Goal: Complete application form: Complete application form

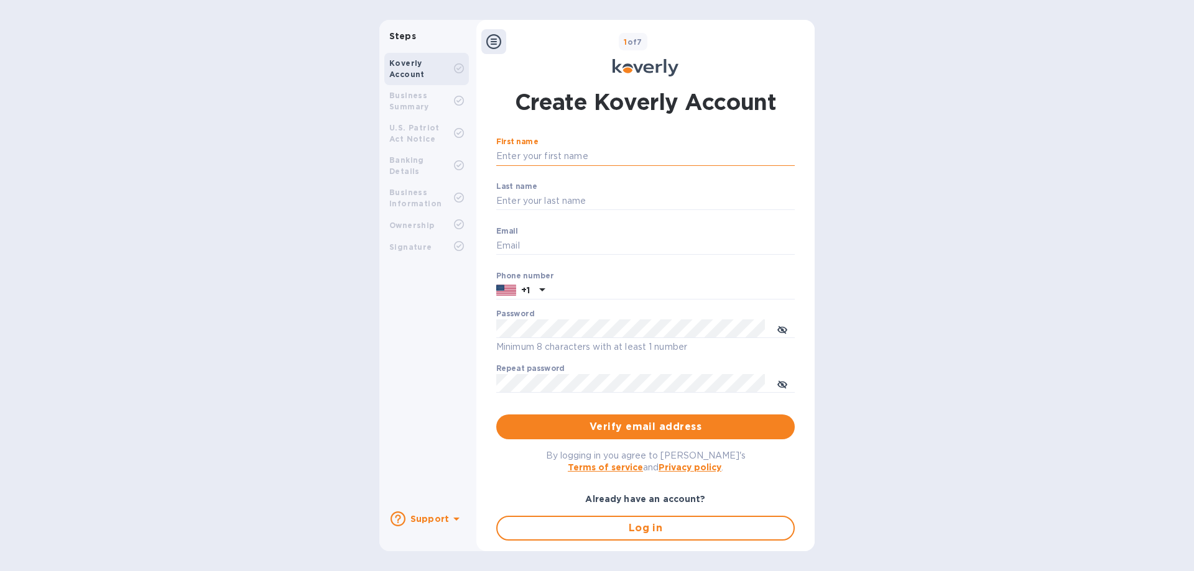
click at [529, 156] on input "First name" at bounding box center [645, 156] width 298 height 19
type input "Beri"
click at [547, 202] on input "Last name" at bounding box center [645, 201] width 298 height 19
type input "Polatseck"
click at [553, 245] on input "Email" at bounding box center [645, 246] width 298 height 19
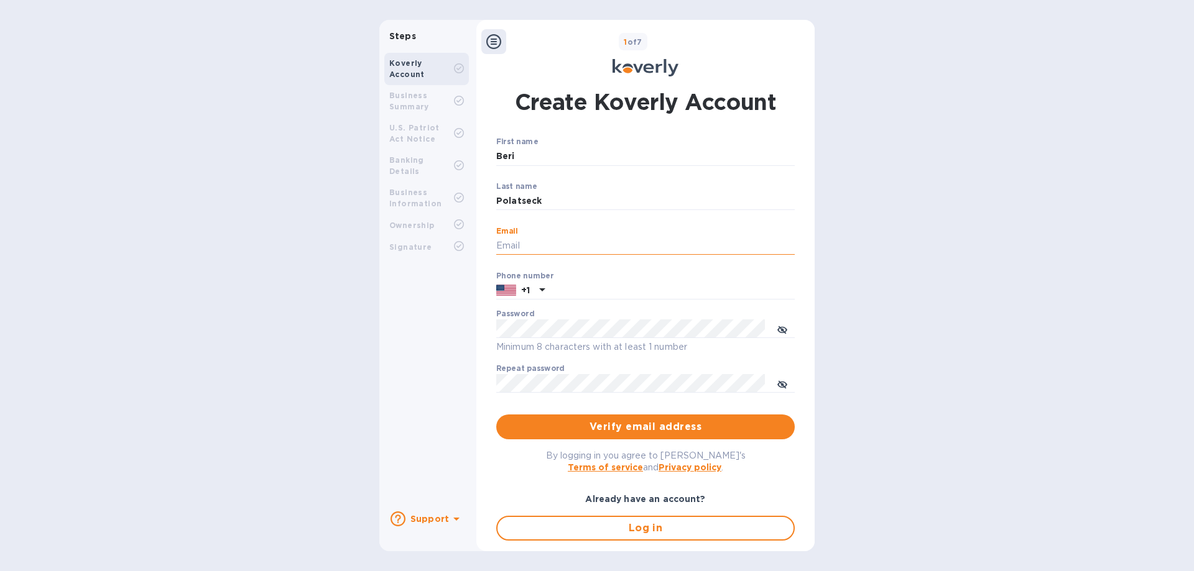
type input "[EMAIL_ADDRESS][DOMAIN_NAME]"
click at [560, 290] on input "text" at bounding box center [672, 291] width 245 height 19
drag, startPoint x: 621, startPoint y: 289, endPoint x: 565, endPoint y: 277, distance: 57.2
click at [547, 290] on div "[PHONE_NUMBER]" at bounding box center [645, 291] width 298 height 19
click at [617, 285] on input "7186186133" at bounding box center [672, 291] width 245 height 19
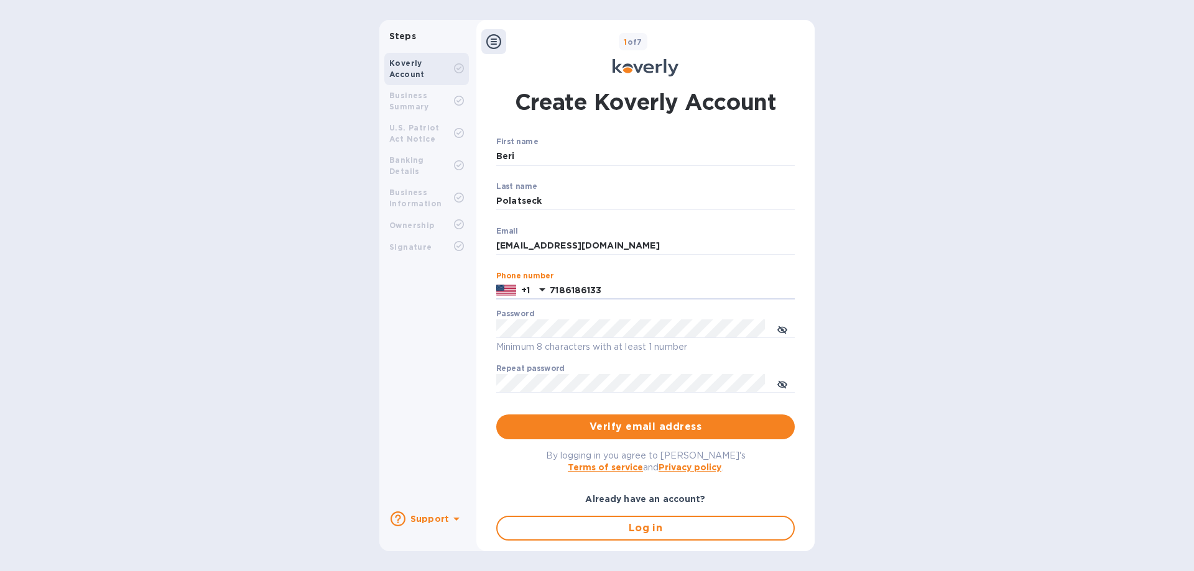
type input "7186186133"
click at [606, 422] on span "Verify email address" at bounding box center [645, 427] width 279 height 15
click at [781, 325] on icon "toggle password visibility" at bounding box center [782, 330] width 10 height 10
click at [777, 385] on icon "toggle password visibility" at bounding box center [782, 385] width 10 height 6
click at [625, 427] on span "Verify email address" at bounding box center [645, 427] width 279 height 15
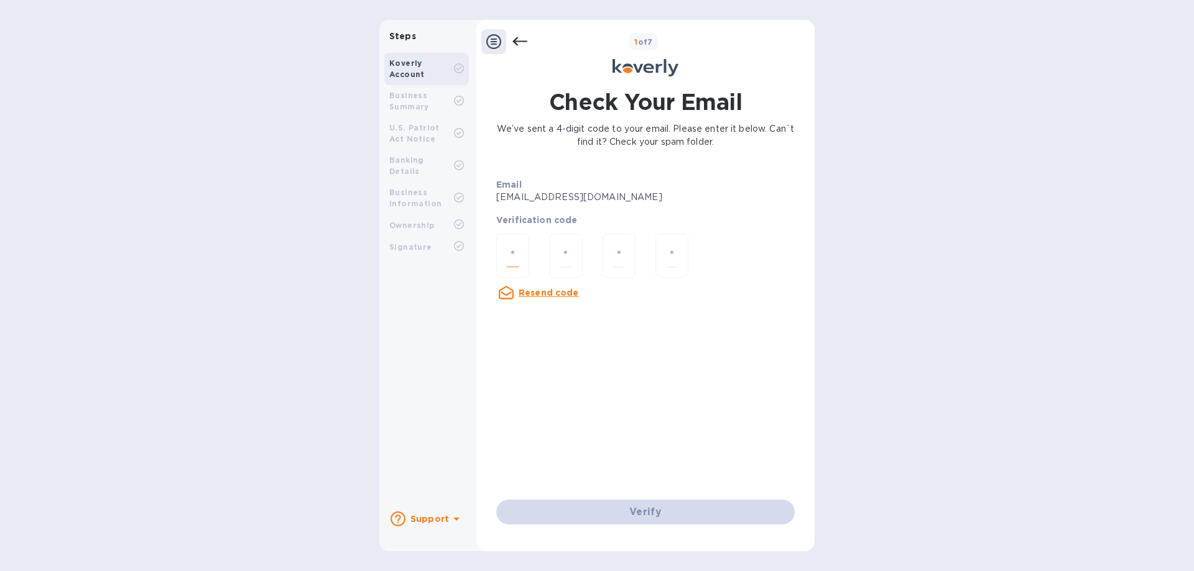
click at [513, 247] on input "number" at bounding box center [513, 255] width 12 height 23
type input "6"
type input "1"
type input "6"
type input "3"
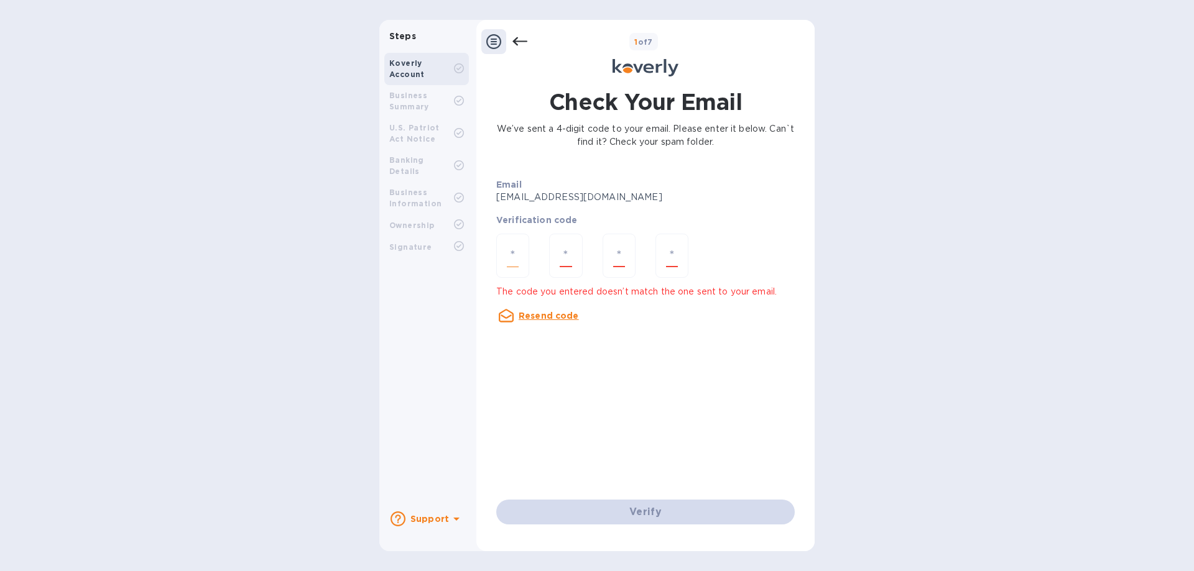
click at [513, 247] on input "number" at bounding box center [513, 255] width 12 height 23
type input "6"
type input "1"
type input "6"
type input "9"
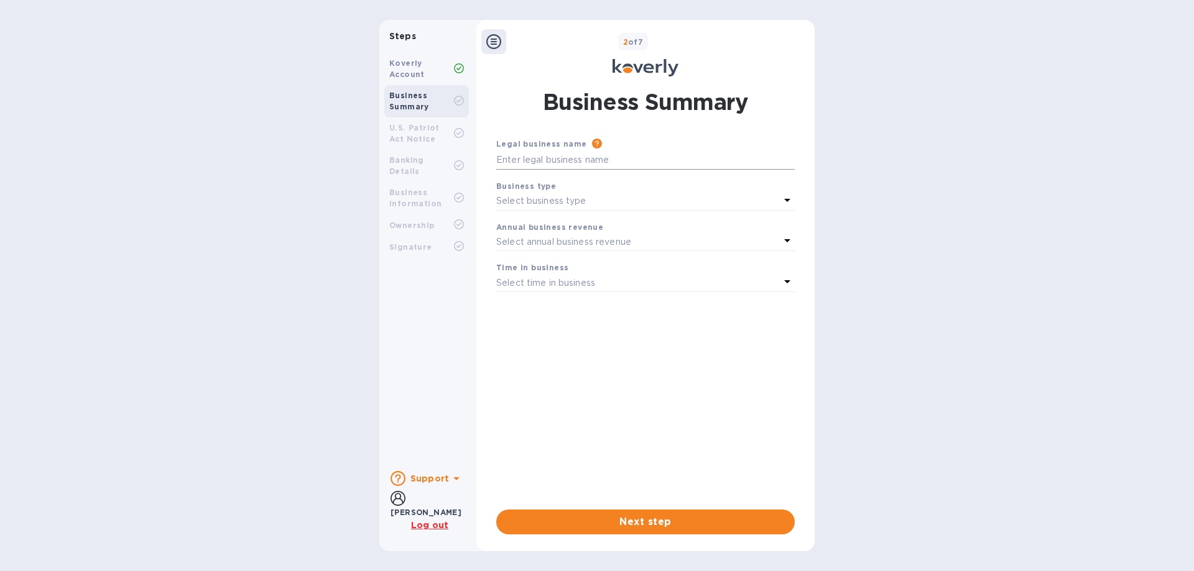
click at [581, 162] on input "text" at bounding box center [645, 160] width 298 height 19
type input "BZS TRANSPORT INC"
click at [616, 185] on div "Business type" at bounding box center [645, 186] width 298 height 13
click at [611, 196] on div "Select business type" at bounding box center [638, 201] width 284 height 17
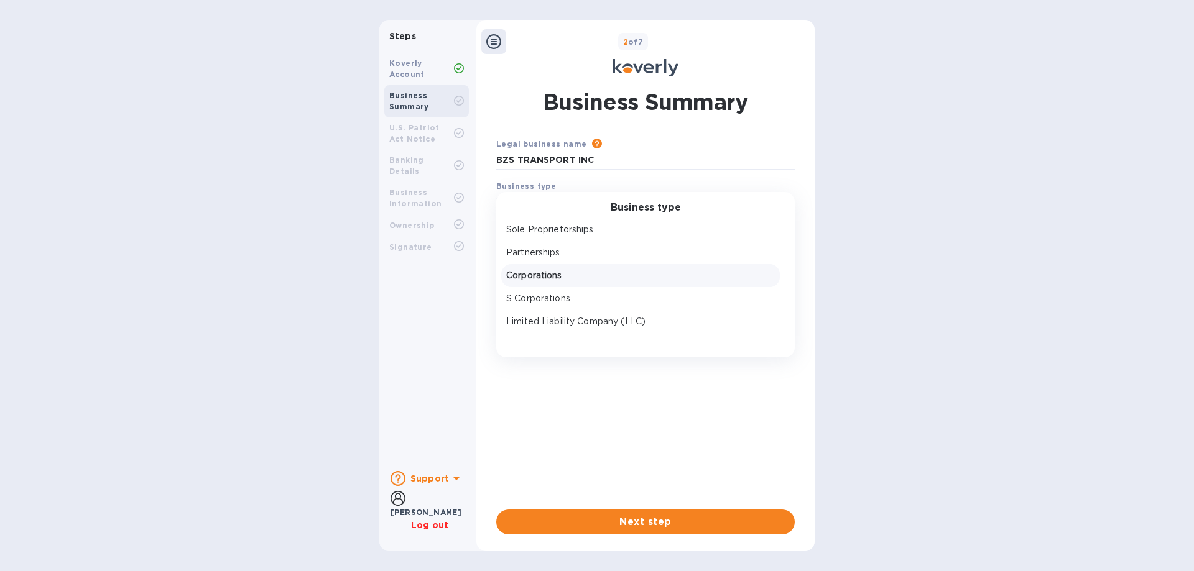
click at [591, 277] on p "Corporations" at bounding box center [640, 275] width 269 height 13
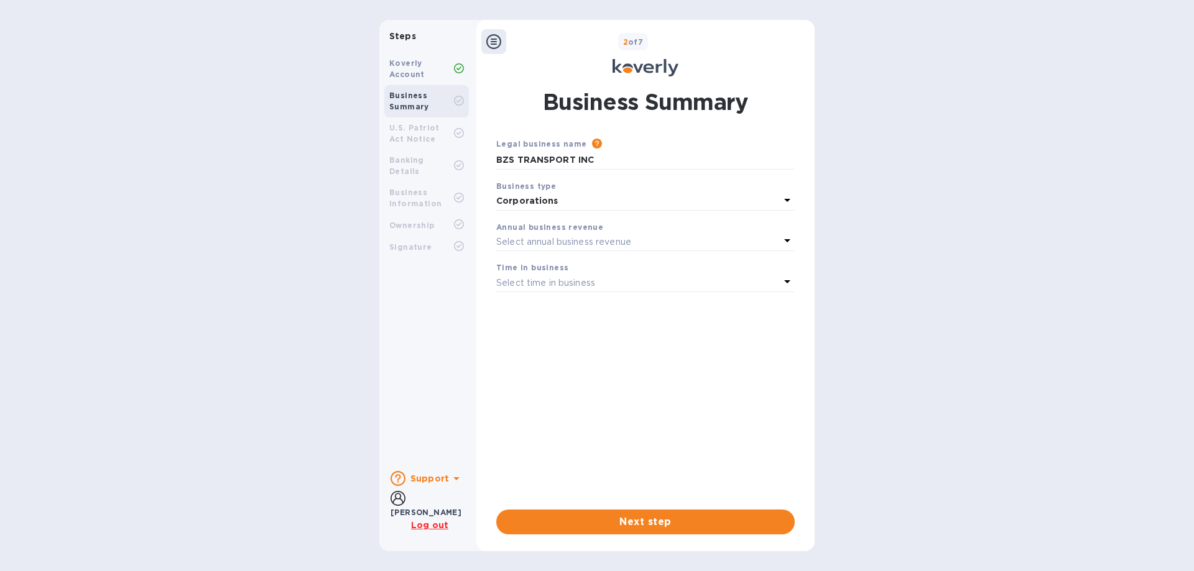
click at [785, 201] on icon at bounding box center [787, 200] width 15 height 15
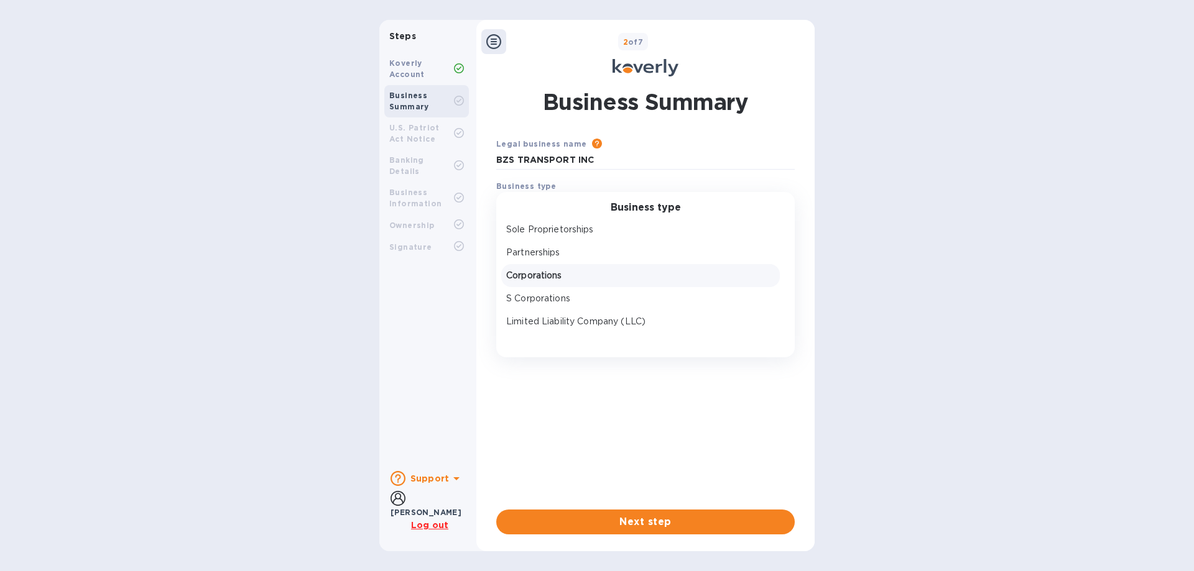
click at [582, 278] on p "Corporations" at bounding box center [640, 275] width 269 height 13
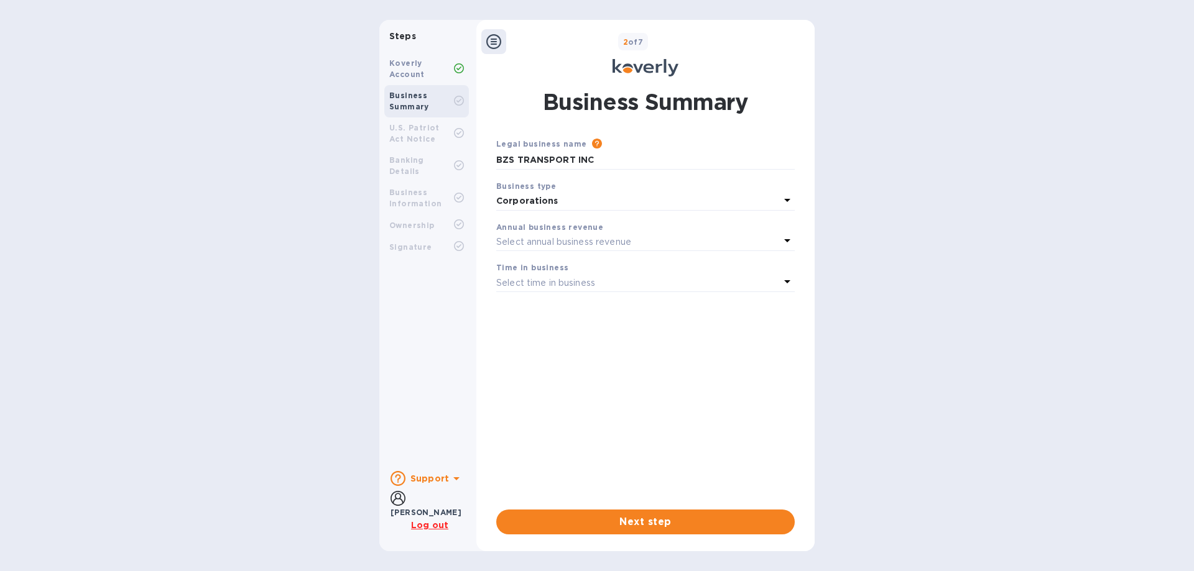
click at [617, 246] on p "Select annual business revenue" at bounding box center [563, 242] width 135 height 13
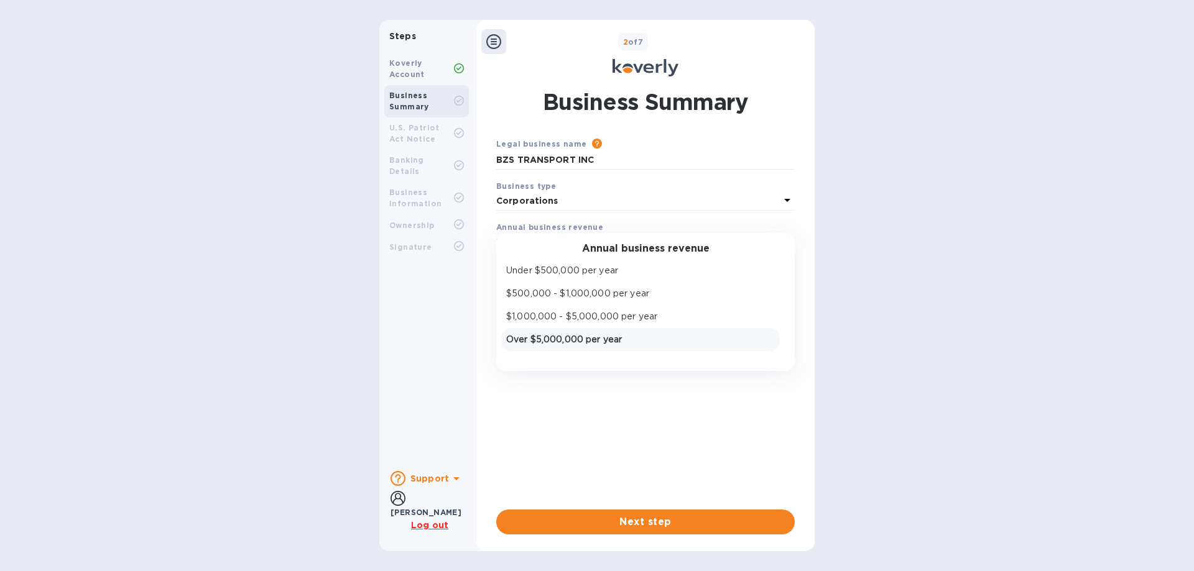
click at [595, 339] on p "Over $5,000,000 per year" at bounding box center [640, 339] width 269 height 13
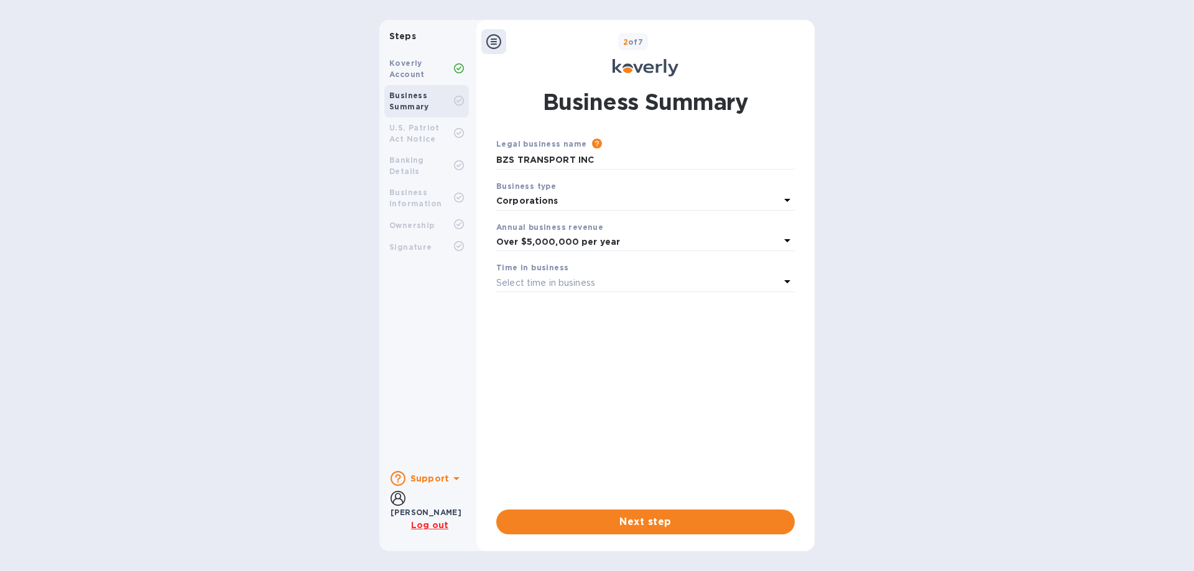
click at [584, 279] on p "Select time in business" at bounding box center [545, 283] width 99 height 13
click at [571, 381] on p "More than 5 years" at bounding box center [640, 380] width 269 height 13
click at [604, 515] on span "Next step" at bounding box center [645, 522] width 279 height 15
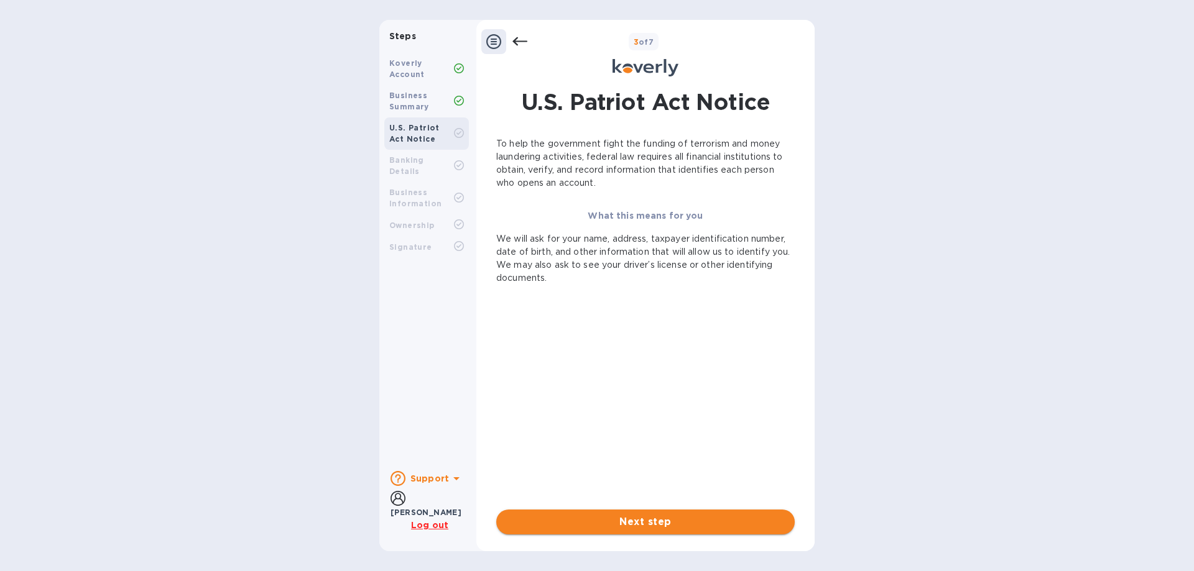
click at [616, 518] on span "Next step" at bounding box center [645, 522] width 279 height 15
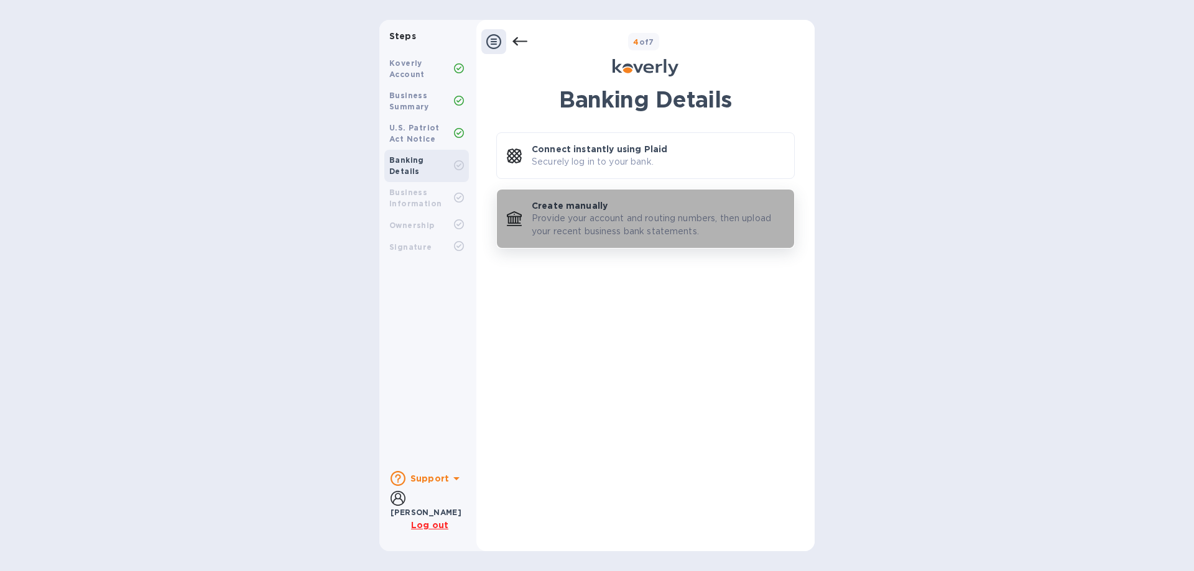
click at [598, 218] on p "Provide your account and routing numbers, then upload your recent business bank…" at bounding box center [658, 225] width 252 height 26
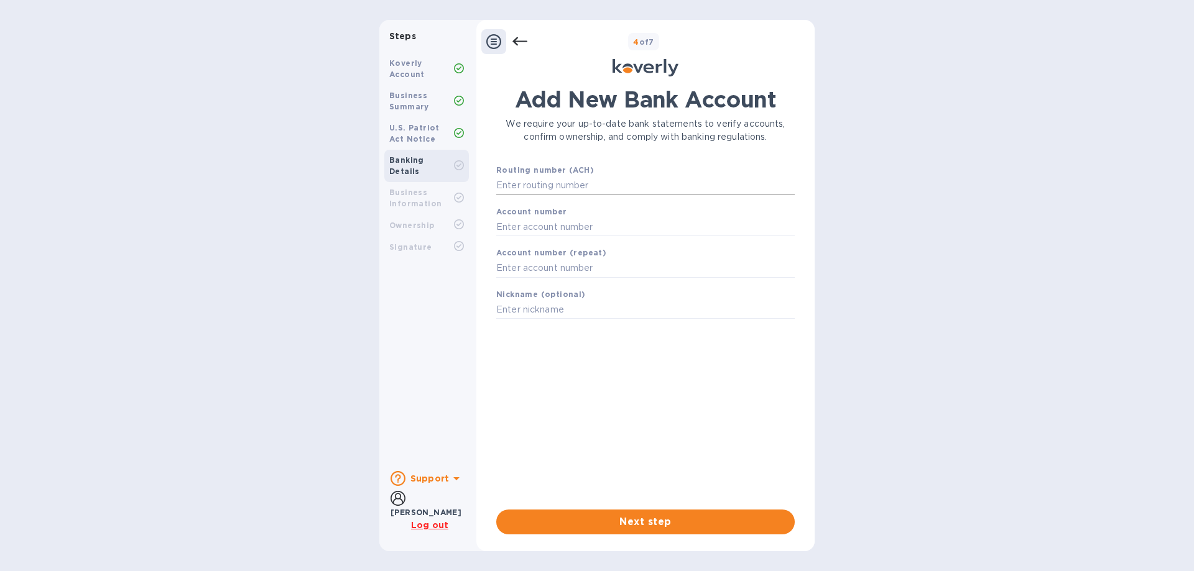
click at [556, 187] on input "text" at bounding box center [645, 186] width 298 height 19
type input "021000322"
click at [540, 249] on input "text" at bounding box center [645, 242] width 298 height 19
type input "483043586962"
click at [533, 285] on input "text" at bounding box center [645, 284] width 298 height 19
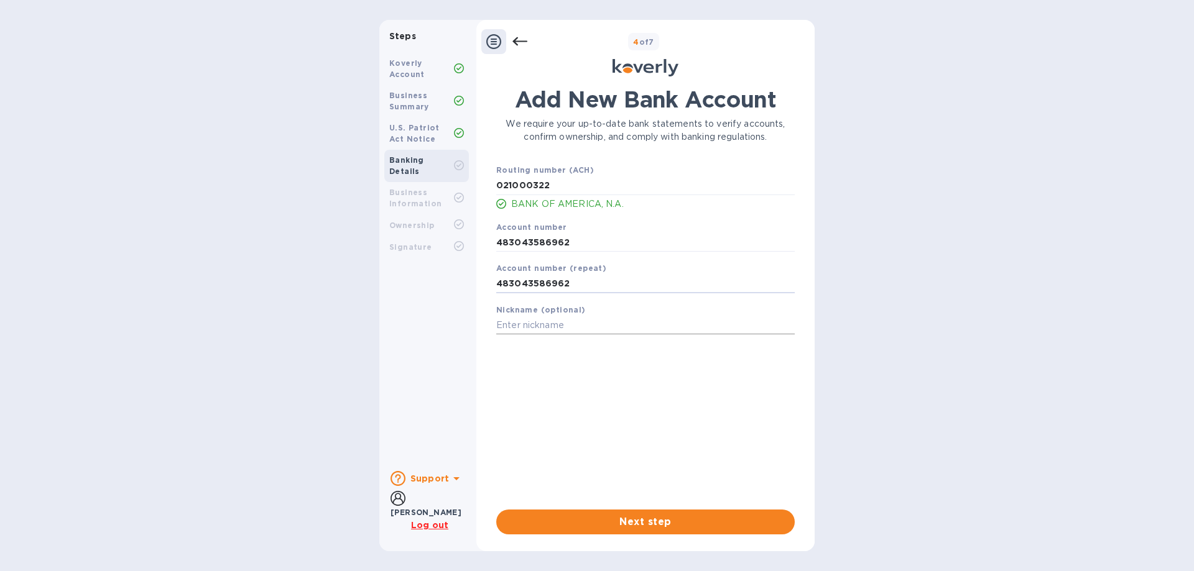
type input "483043586962"
click at [539, 325] on input "text" at bounding box center [645, 325] width 298 height 19
type input "Bofa6962"
click at [636, 523] on span "Next step" at bounding box center [645, 522] width 279 height 15
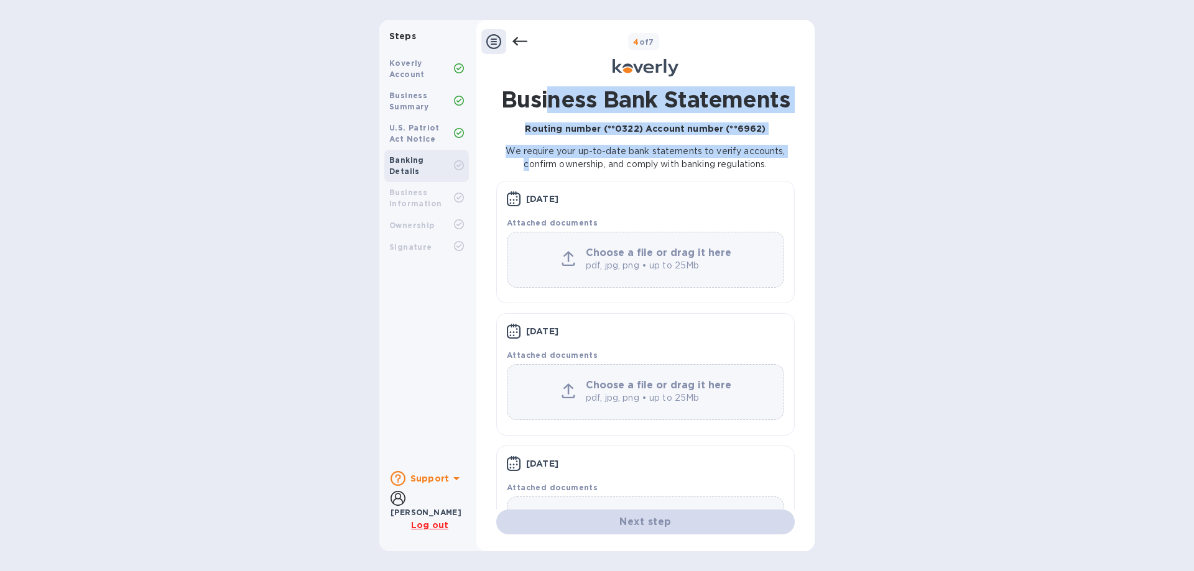
drag, startPoint x: 523, startPoint y: 96, endPoint x: 551, endPoint y: 97, distance: 28.0
click at [551, 97] on div "Business Bank Statements Routing number (**0322) Account number (**6962) We req…" at bounding box center [645, 332] width 298 height 492
click at [509, 126] on p "Routing number (**0322) Account number (**6962)" at bounding box center [645, 128] width 298 height 12
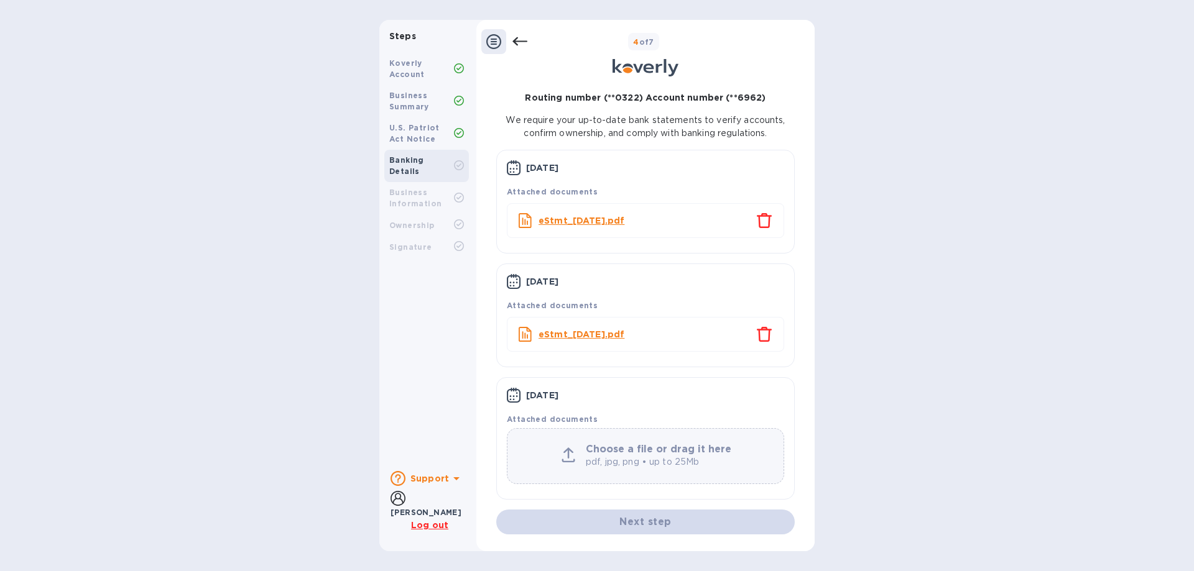
scroll to position [12, 0]
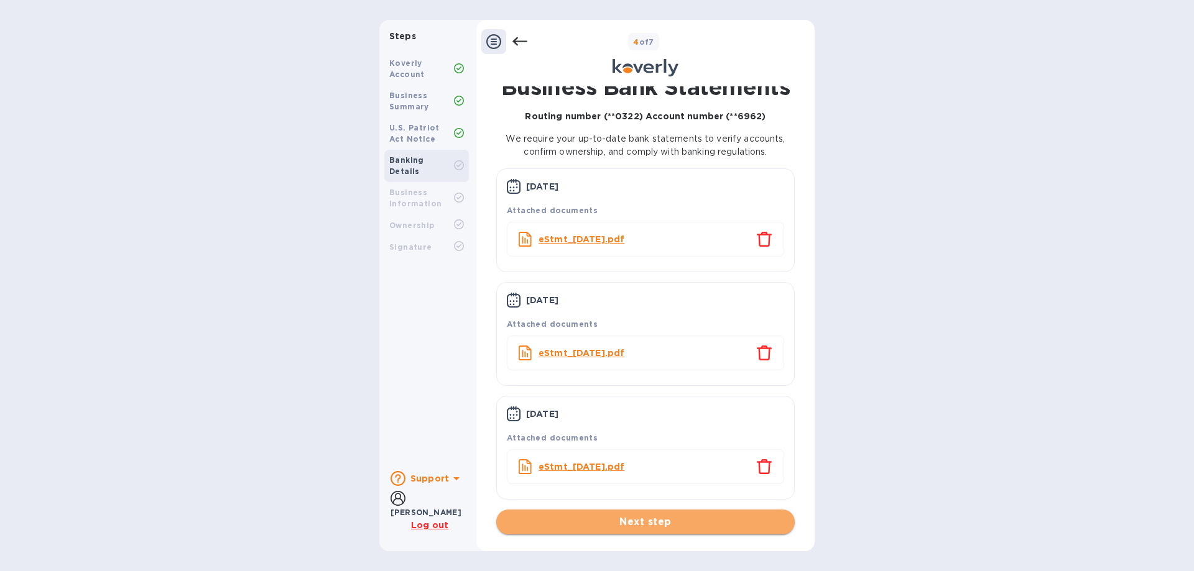
click at [627, 522] on span "Next step" at bounding box center [645, 522] width 279 height 15
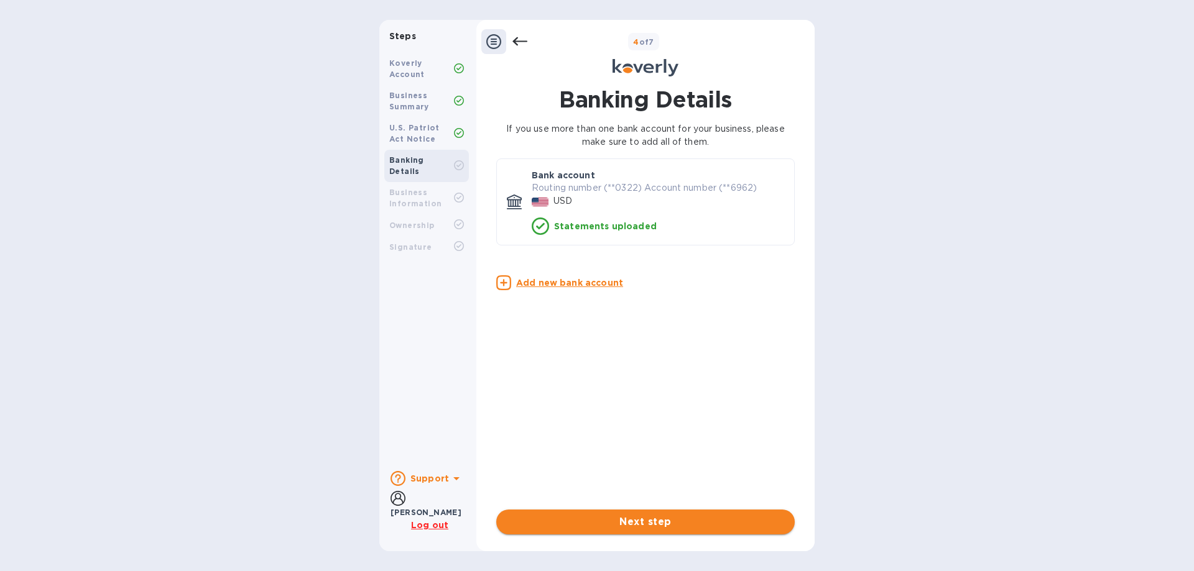
click at [635, 522] on span "Next step" at bounding box center [645, 522] width 279 height 15
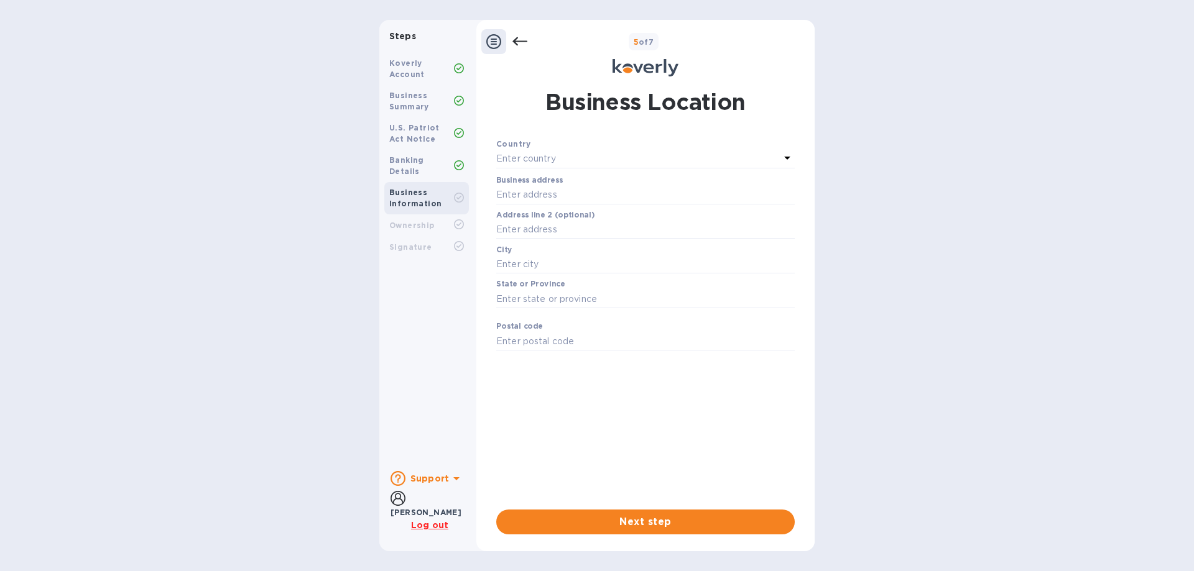
click at [599, 159] on div "Enter country" at bounding box center [638, 158] width 284 height 17
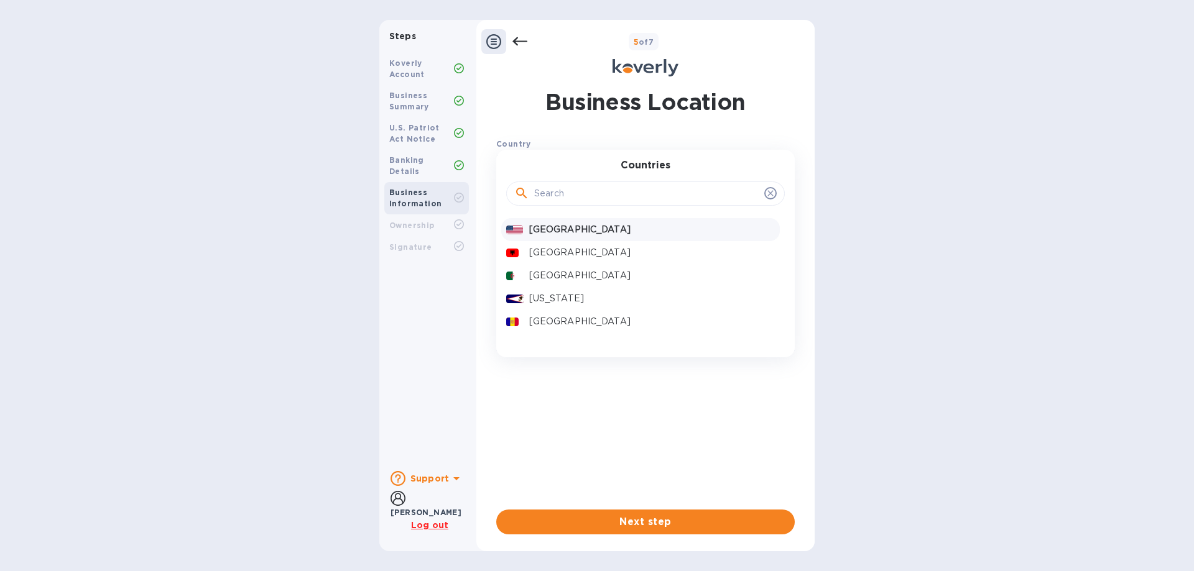
click at [584, 232] on p "[GEOGRAPHIC_DATA]" at bounding box center [652, 229] width 246 height 13
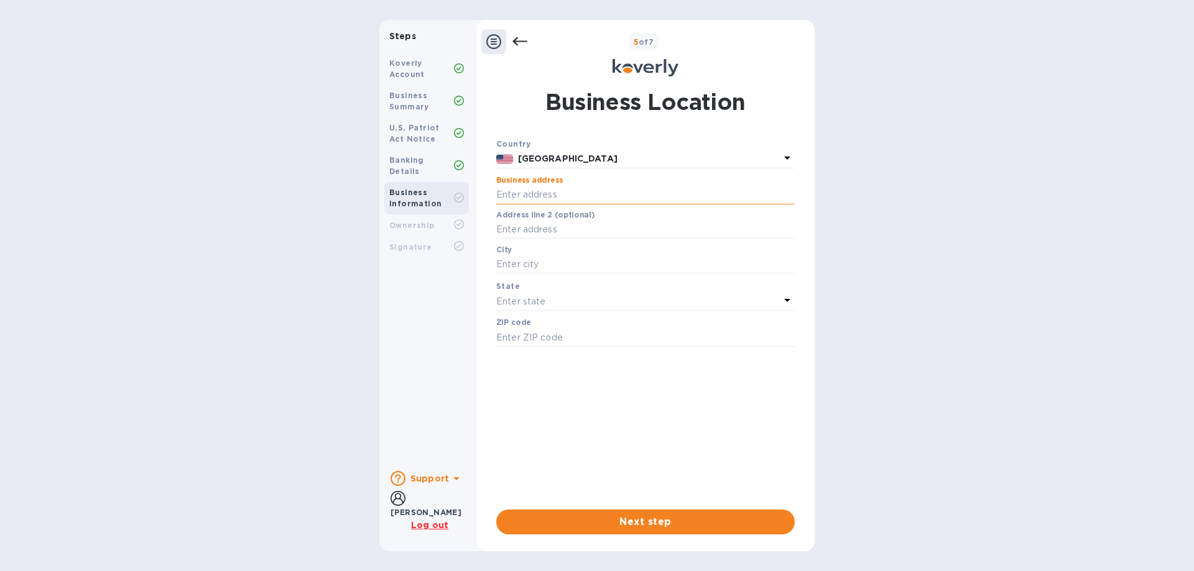
click at [583, 192] on input "text" at bounding box center [645, 195] width 298 height 19
type input "[STREET_ADDRESS][PERSON_NAME]"
type input "11205"
click at [584, 231] on input "text" at bounding box center [645, 230] width 298 height 19
type input "Suite 3"
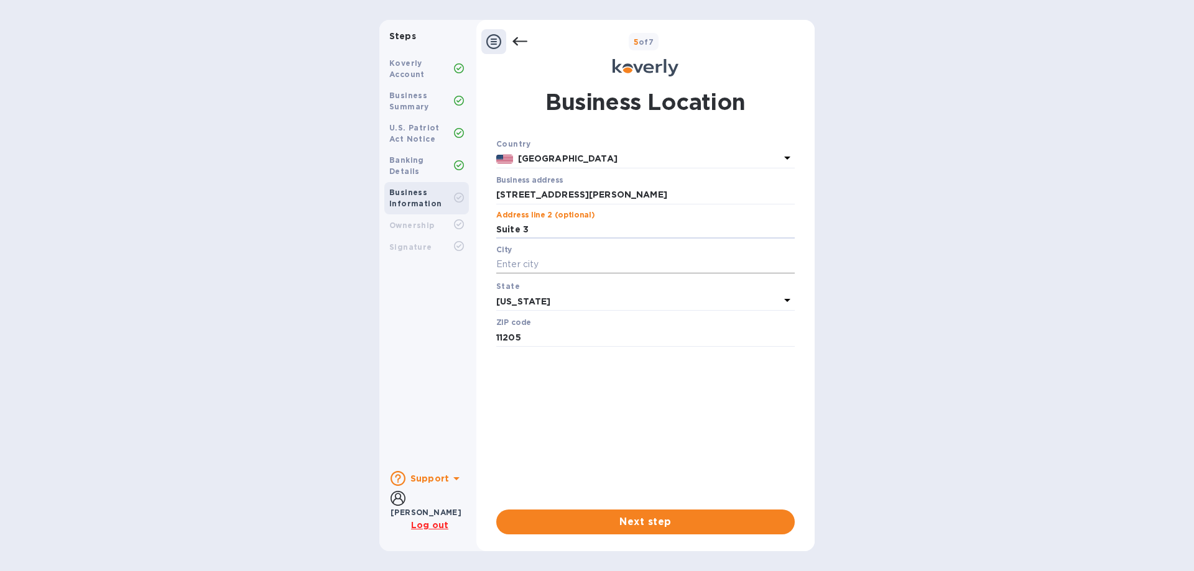
click at [553, 260] on input "text" at bounding box center [645, 265] width 298 height 19
type input "[GEOGRAPHIC_DATA]"
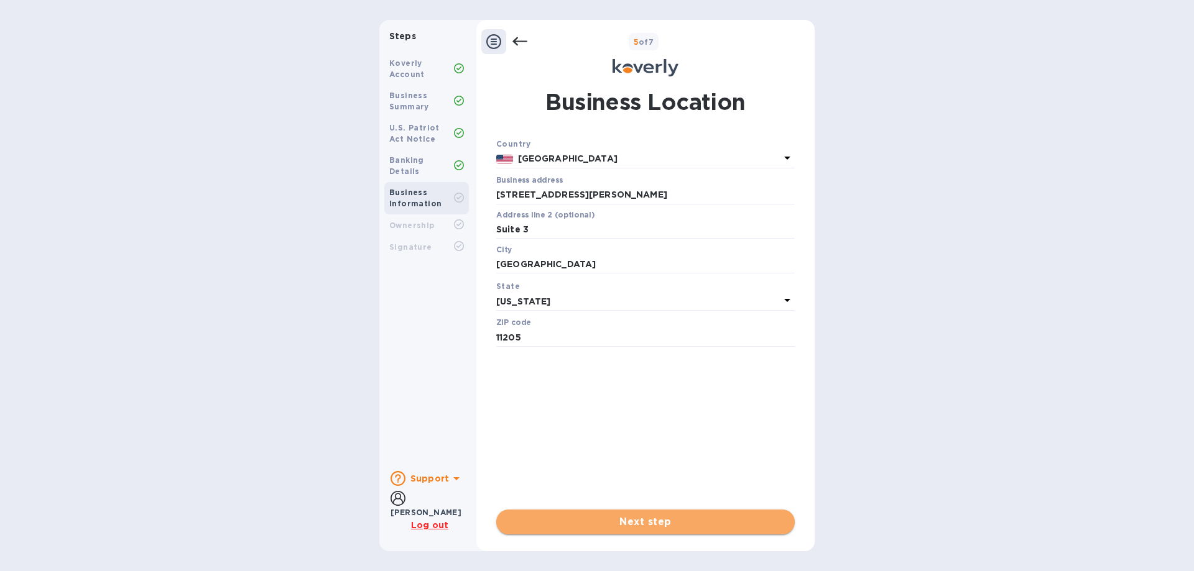
click at [638, 515] on span "Next step" at bounding box center [645, 522] width 279 height 15
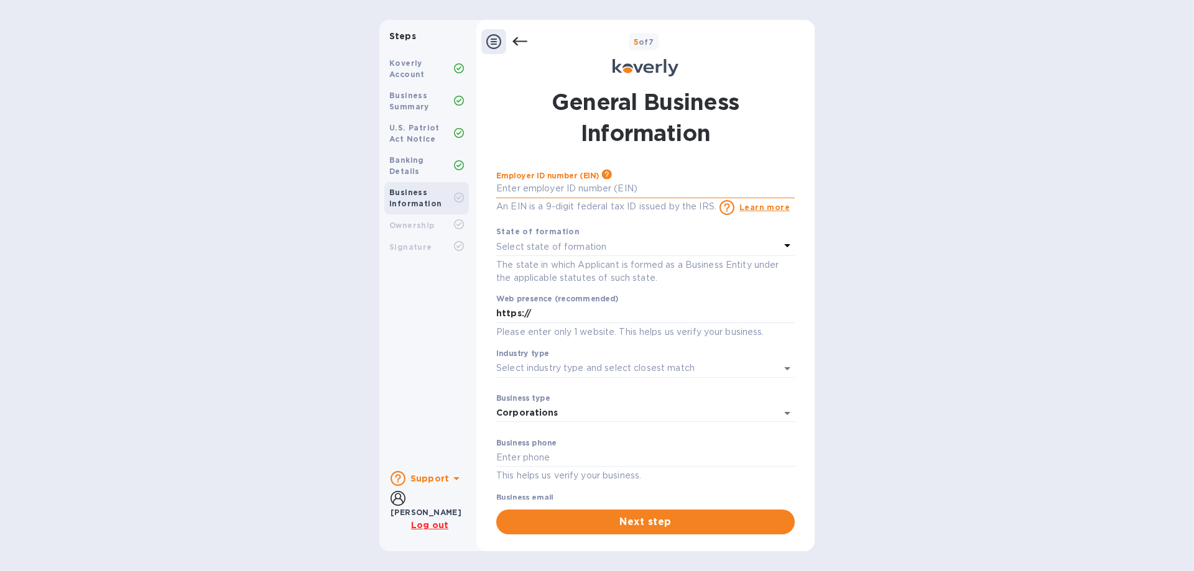
click at [602, 195] on input "text" at bounding box center [645, 189] width 298 height 19
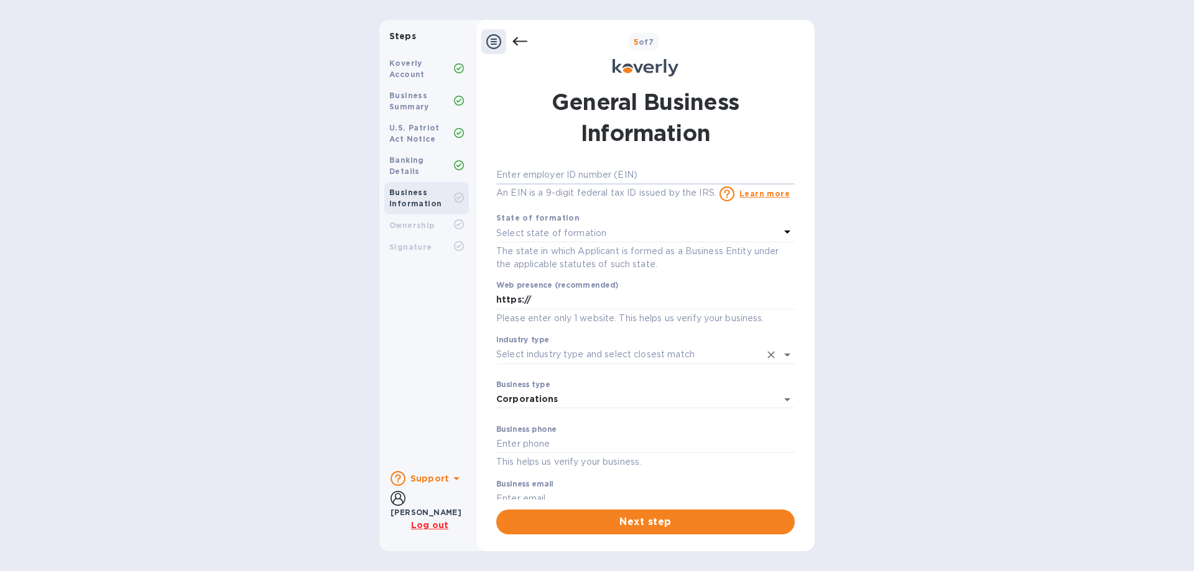
scroll to position [0, 0]
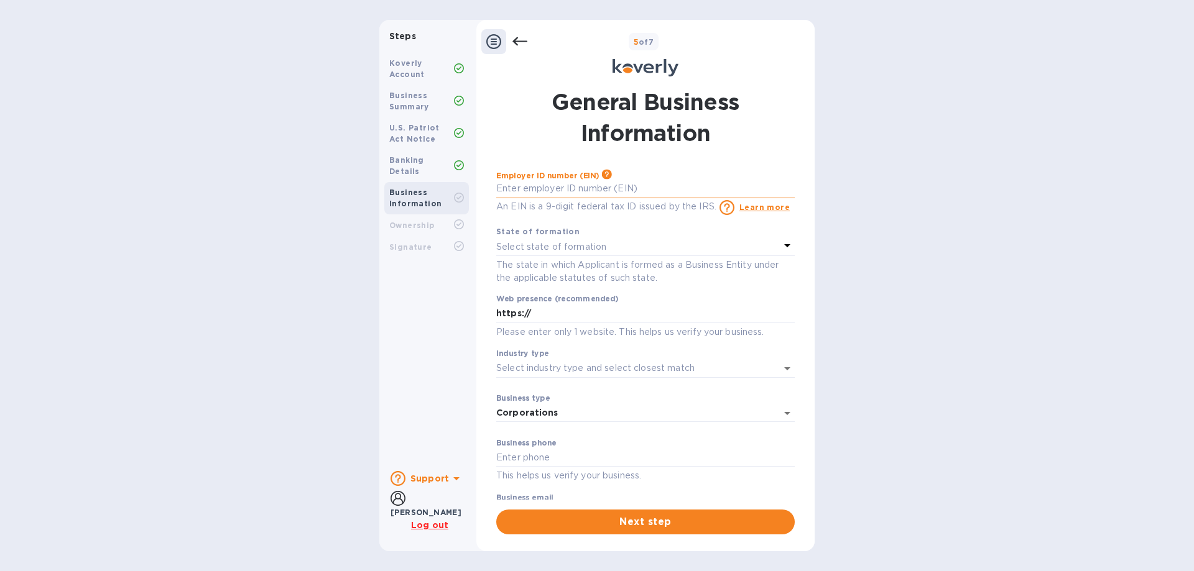
click at [526, 196] on input "text" at bounding box center [645, 189] width 298 height 19
type input "***35"
click at [541, 248] on p "Select state of formation" at bounding box center [551, 247] width 110 height 13
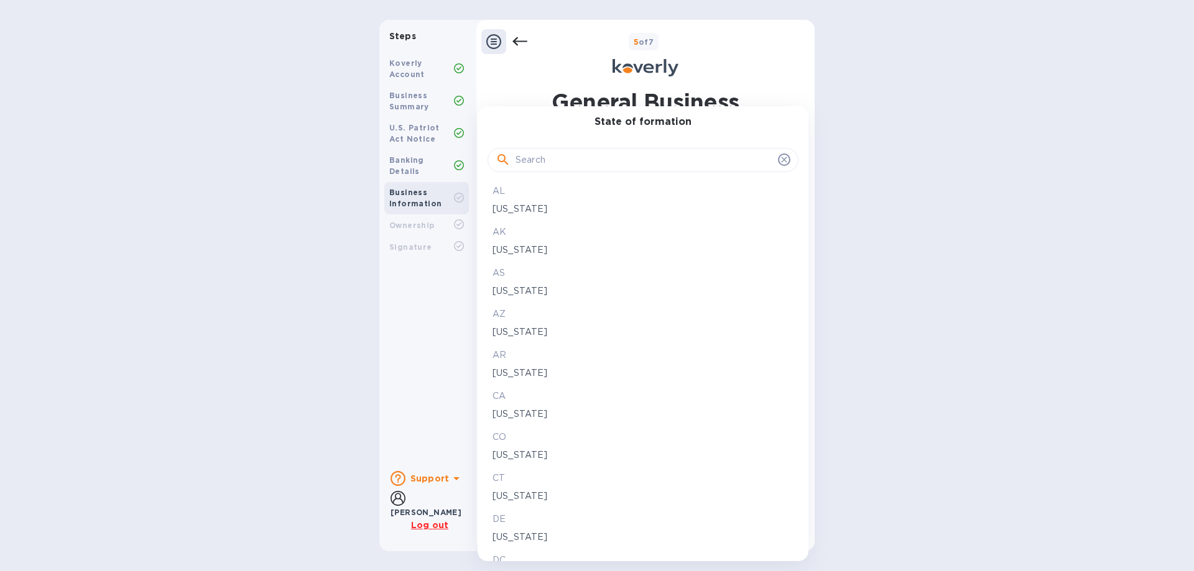
click at [520, 158] on input "text" at bounding box center [643, 160] width 257 height 19
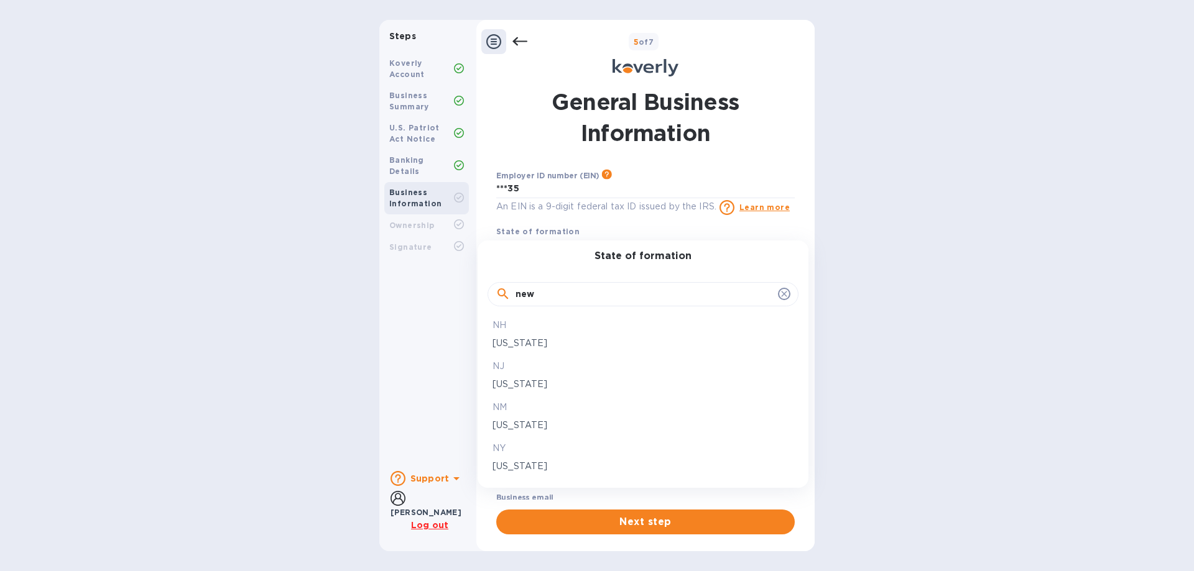
type input "new"
click at [535, 461] on p "[US_STATE]" at bounding box center [642, 466] width 301 height 13
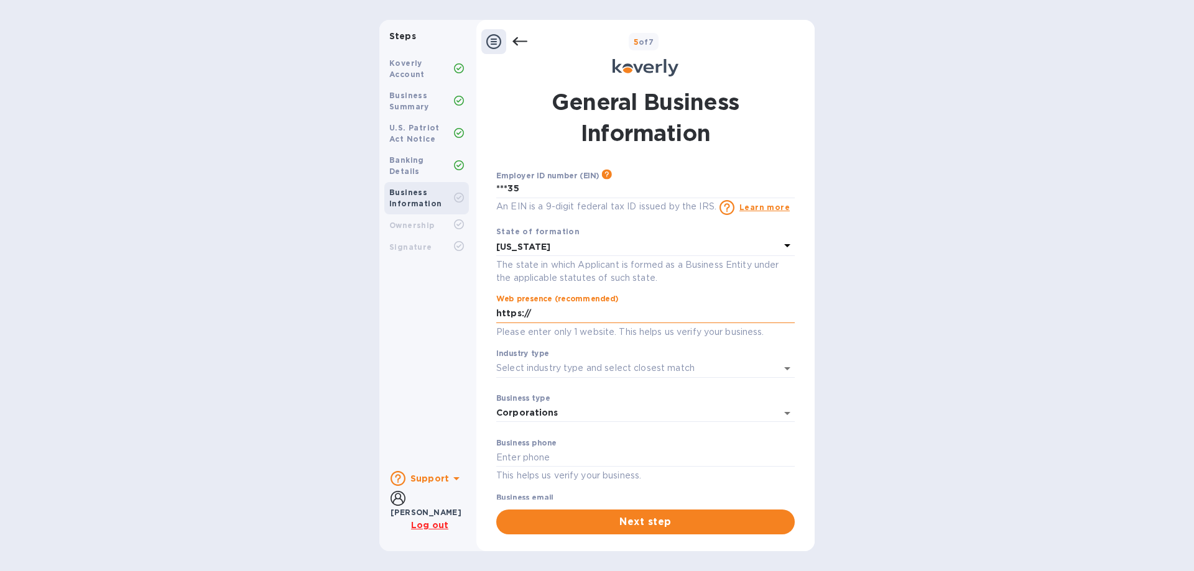
click at [594, 315] on input "https://" at bounding box center [645, 314] width 298 height 19
paste input "[URL][DOMAIN_NAME]"
drag, startPoint x: 559, startPoint y: 313, endPoint x: 531, endPoint y: 317, distance: 28.3
click at [531, 317] on input "https://[URL][DOMAIN_NAME]" at bounding box center [645, 314] width 298 height 19
type input "[URL][DOMAIN_NAME]"
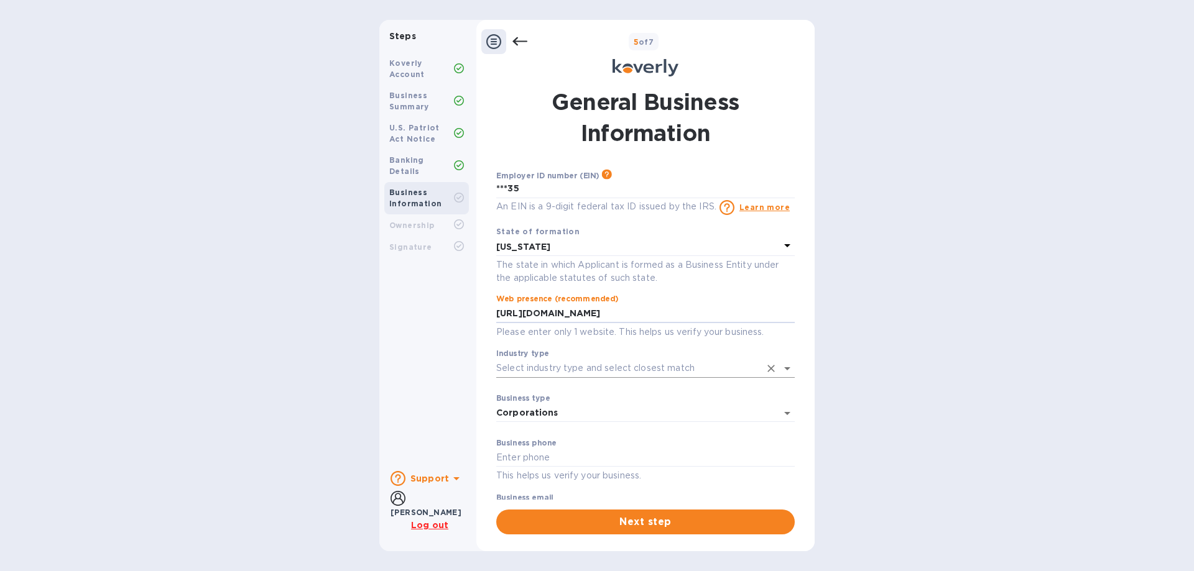
click at [694, 367] on input "Industry type" at bounding box center [628, 368] width 264 height 18
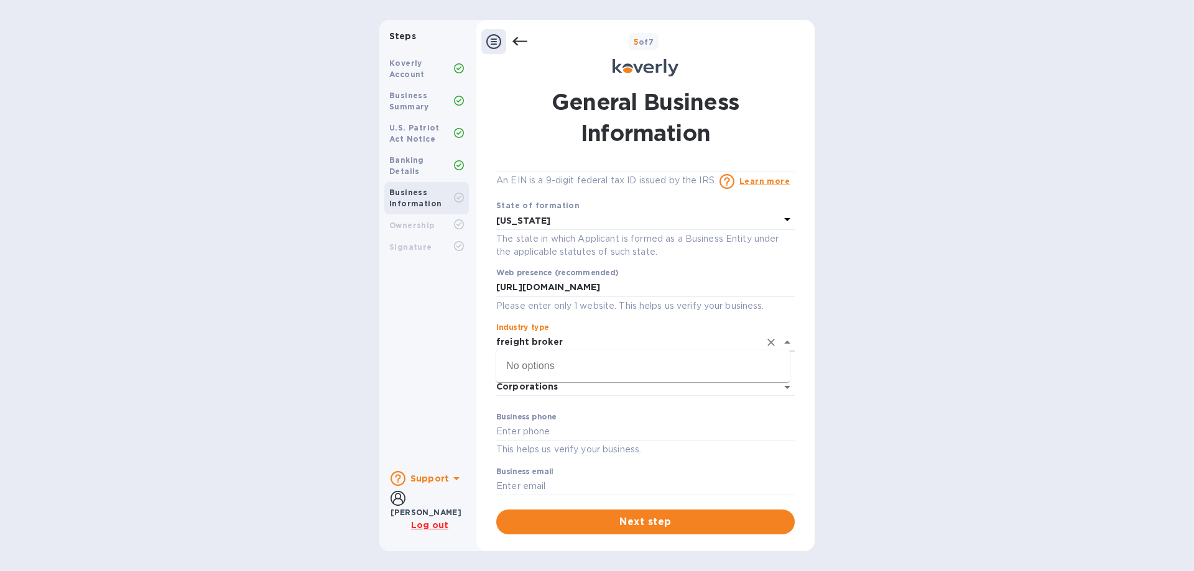
scroll to position [38, 0]
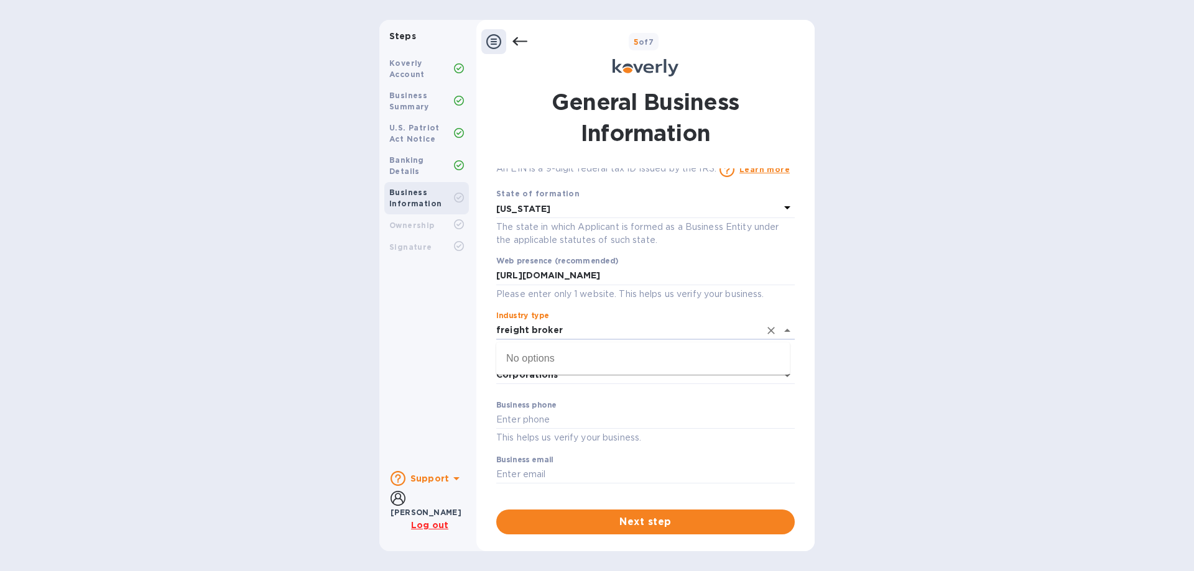
type input "freight broker"
click at [894, 372] on div "Steps Koverly Account Business Summary U.S. Patriot Act Notice Banking Details …" at bounding box center [597, 286] width 1194 height 532
click at [573, 330] on input "Industry type" at bounding box center [628, 330] width 264 height 18
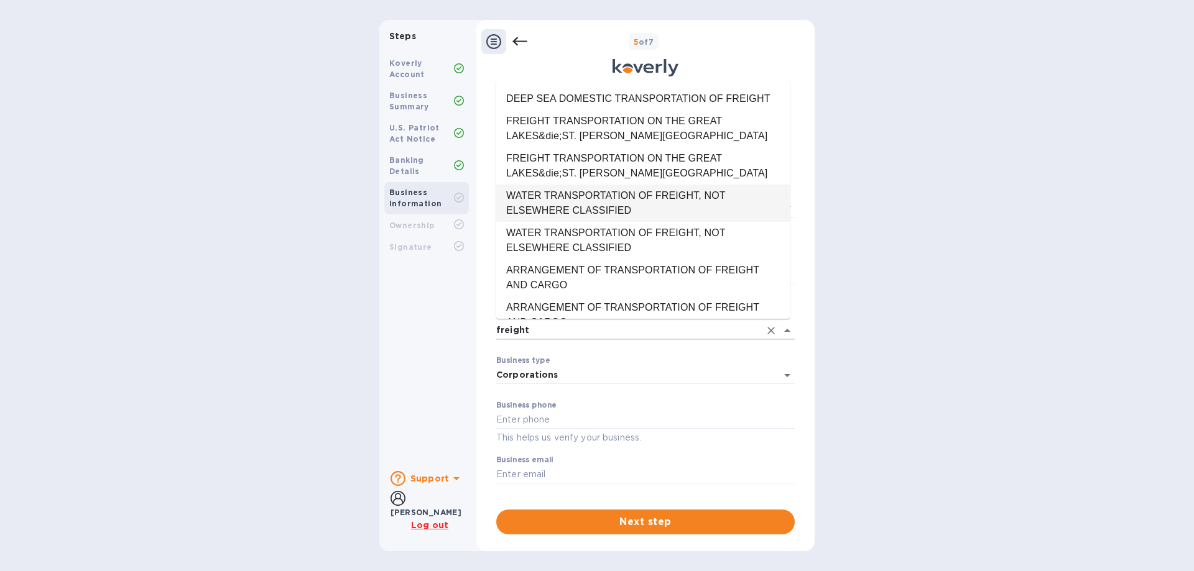
scroll to position [122, 0]
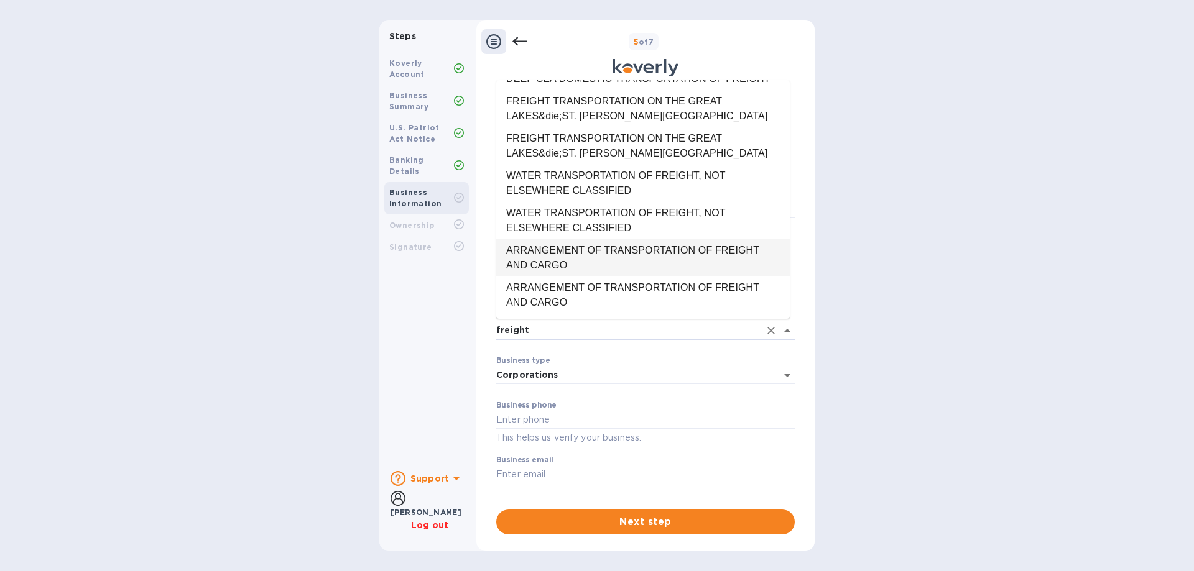
click at [616, 255] on li "ARRANGEMENT OF TRANSPORTATION OF FREIGHT AND CARGO" at bounding box center [642, 257] width 293 height 37
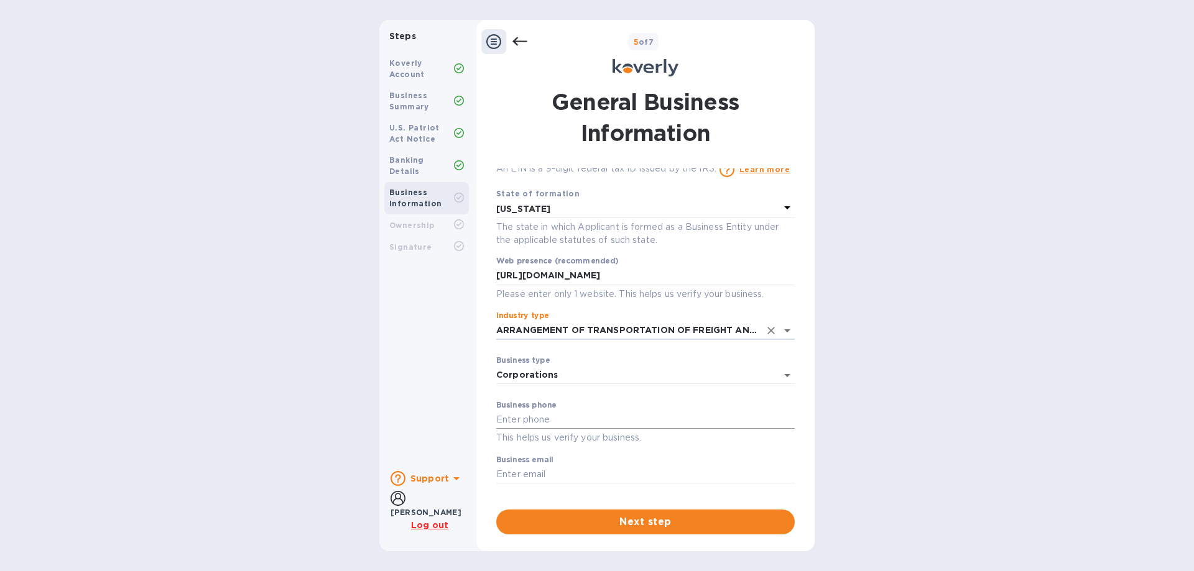
type input "ARRANGEMENT OF TRANSPORTATION OF FREIGHT AND CARGO"
click at [642, 422] on input "text" at bounding box center [645, 420] width 298 height 19
type input "7186186133"
click at [565, 478] on input "text" at bounding box center [645, 475] width 298 height 19
type input "[EMAIL_ADDRESS][DOMAIN_NAME]"
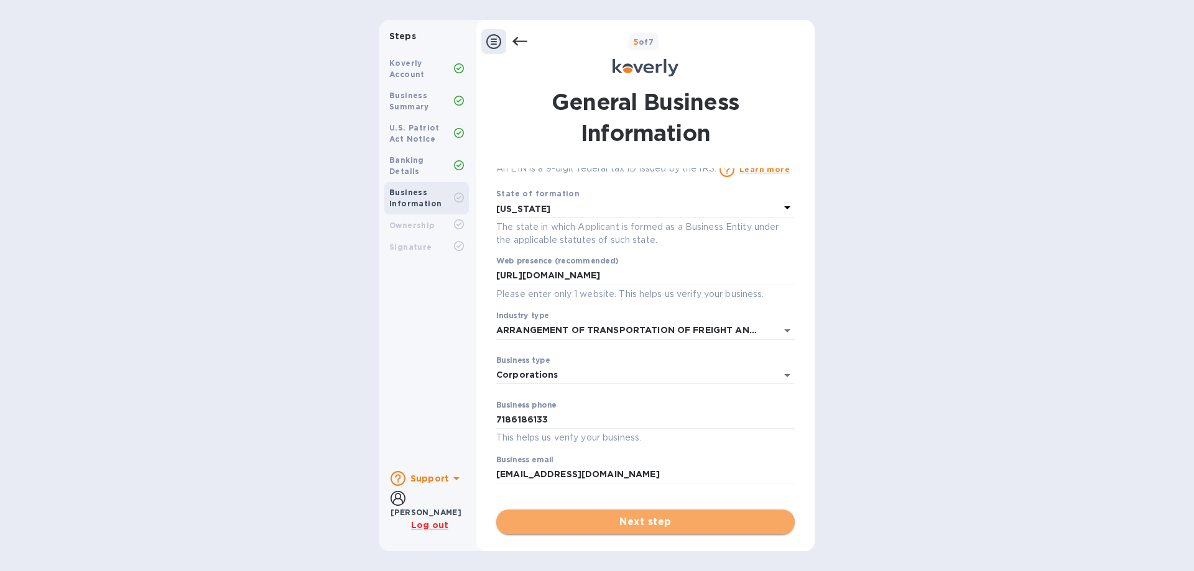
click at [621, 524] on span "Next step" at bounding box center [645, 522] width 279 height 15
